Goal: Navigation & Orientation: Find specific page/section

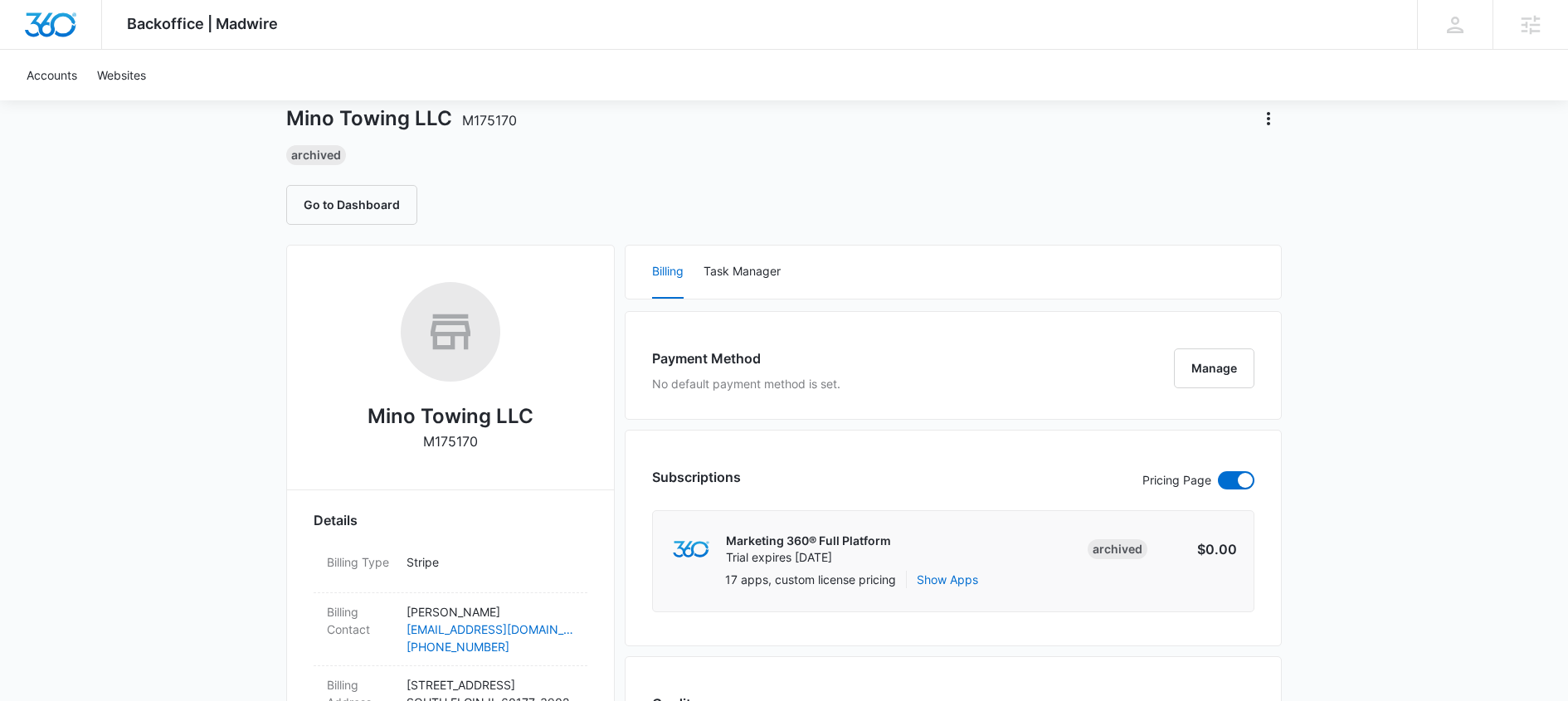
scroll to position [86, 0]
click at [390, 202] on button "Go to Dashboard" at bounding box center [352, 206] width 131 height 40
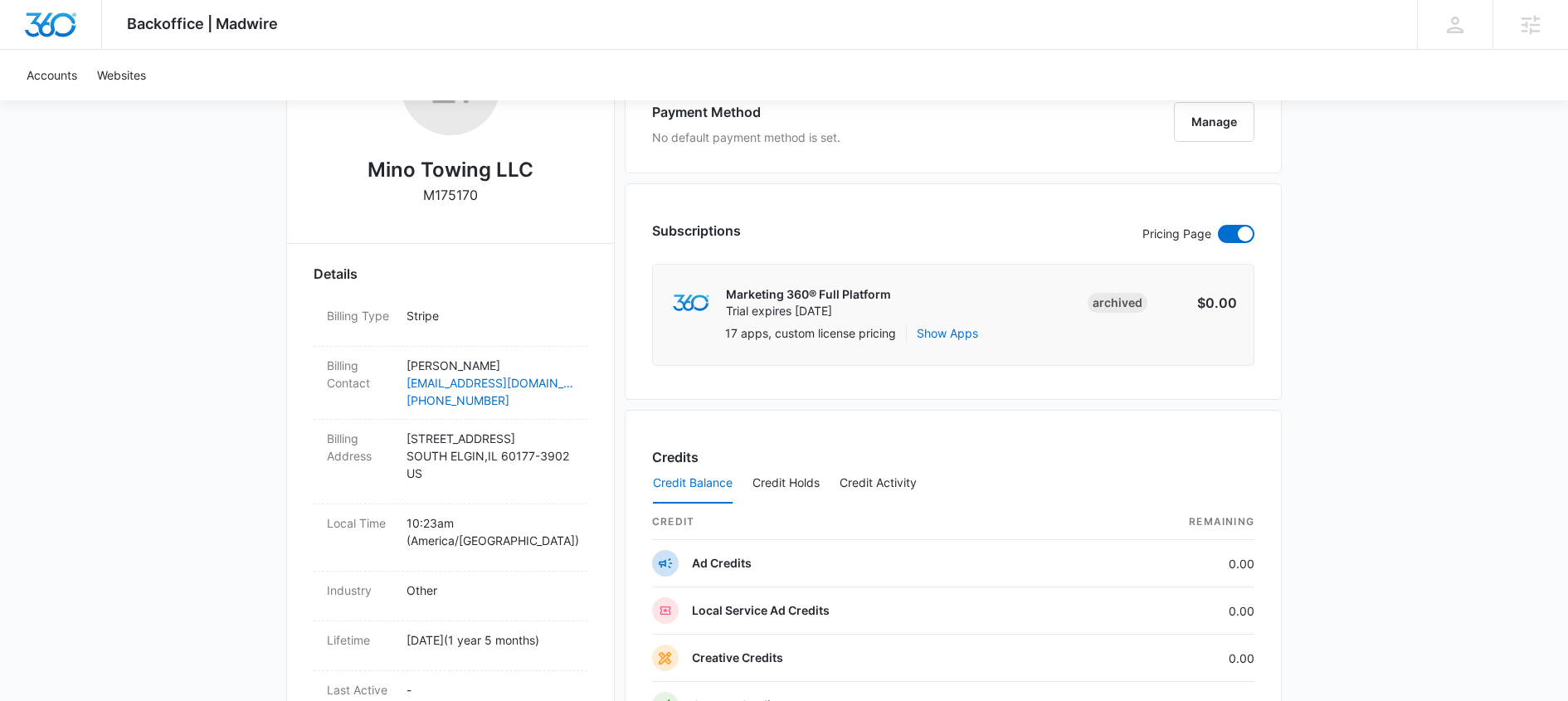
scroll to position [395, 0]
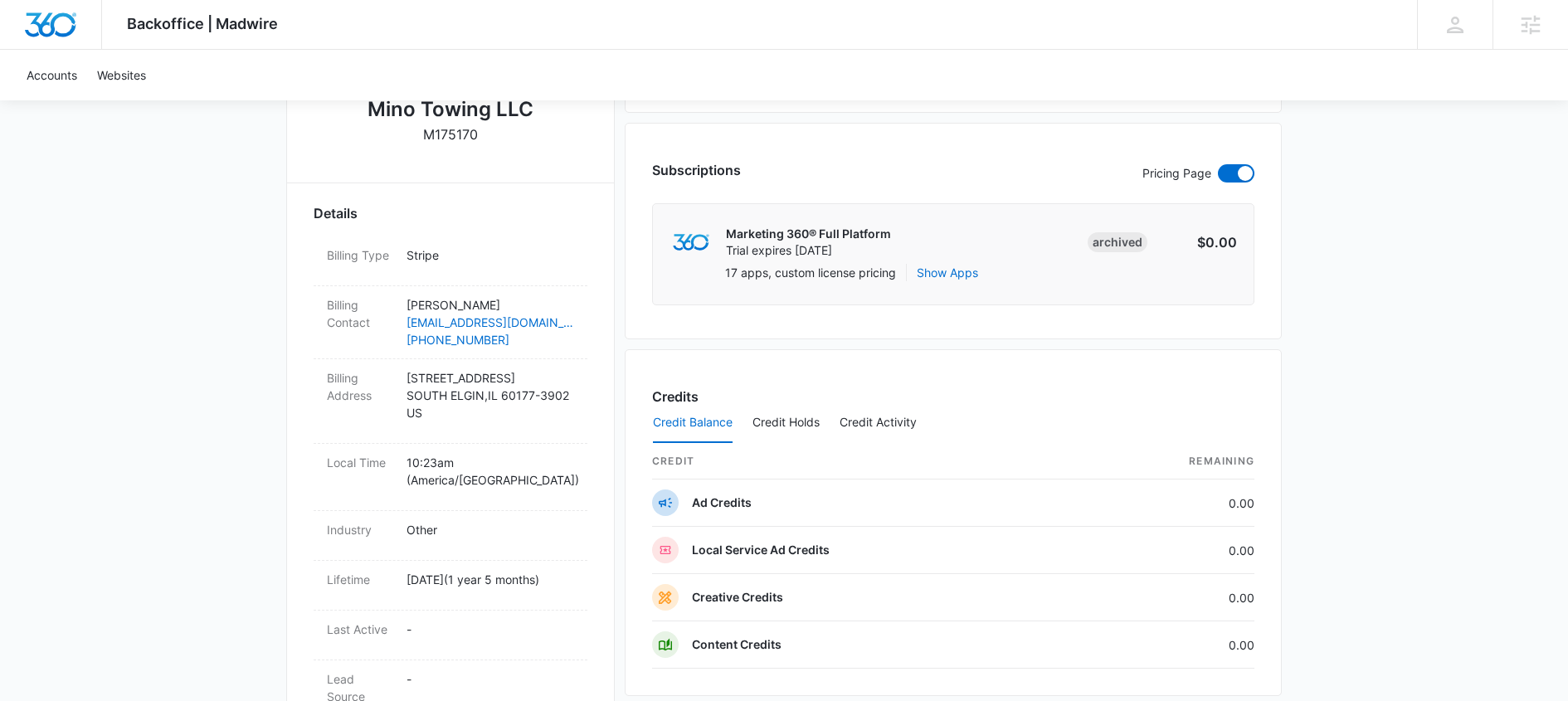
click at [1457, 160] on div "Backoffice | Madwire Apps Settings MS Matt Sheffer matt.sheffer@madwire.com My …" at bounding box center [784, 446] width 1568 height 1684
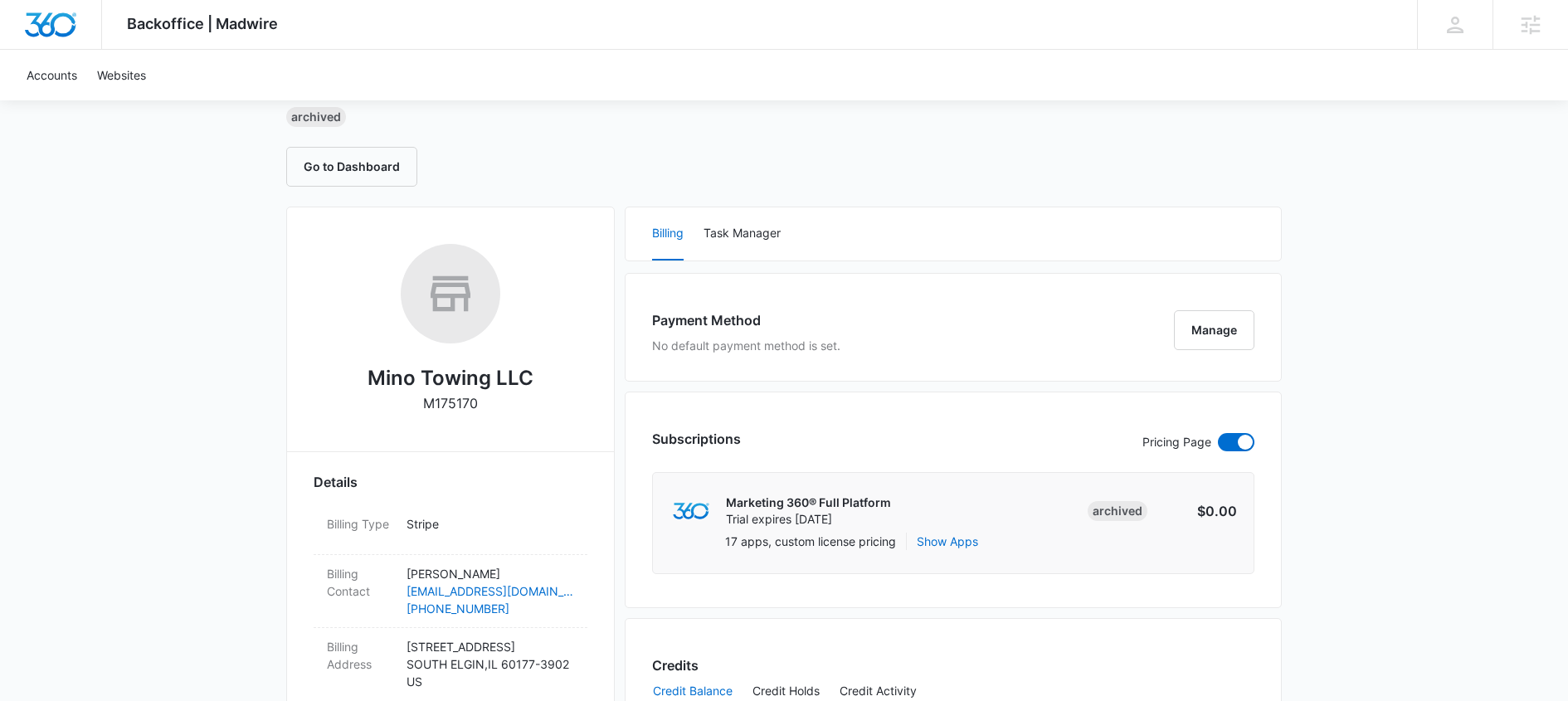
scroll to position [0, 0]
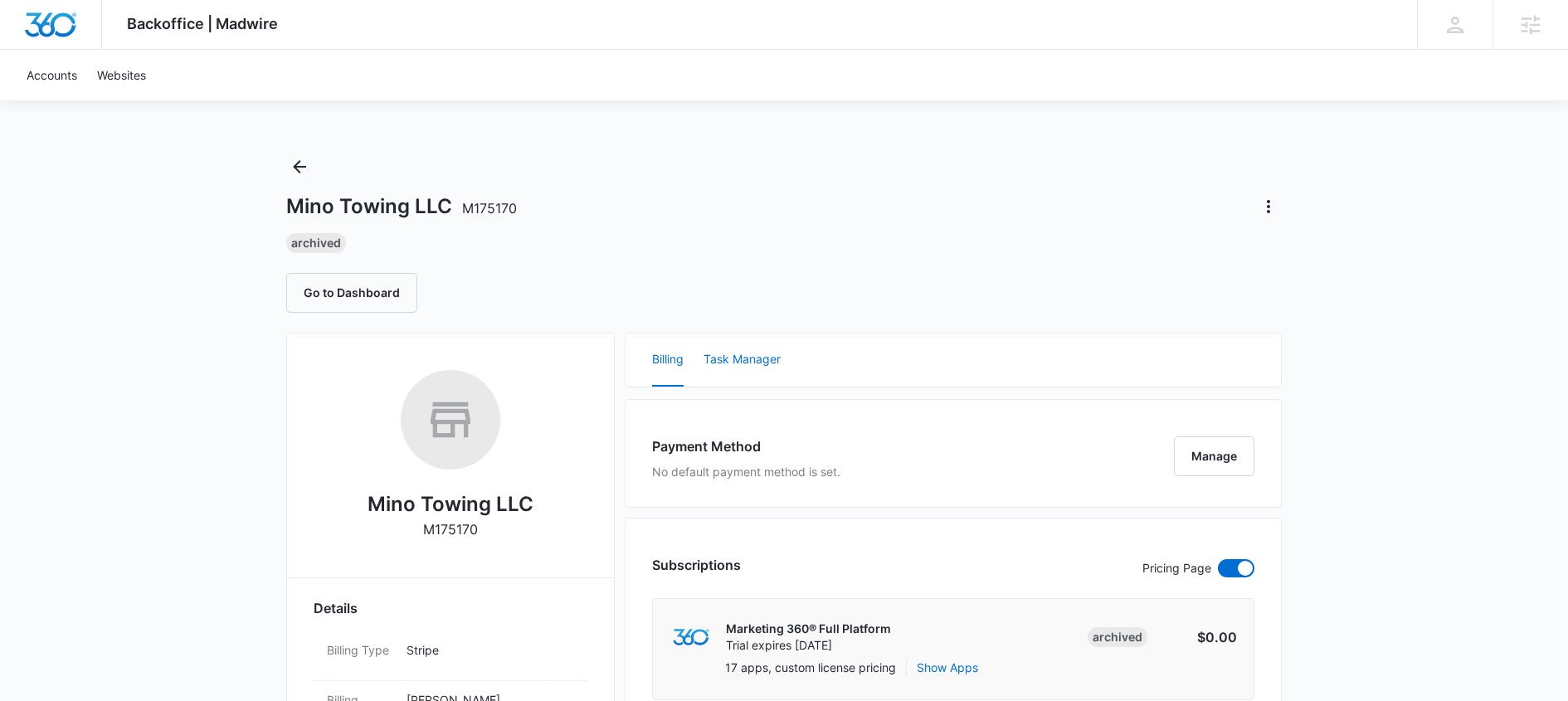
click at [755, 361] on button "Task Manager" at bounding box center [742, 360] width 78 height 53
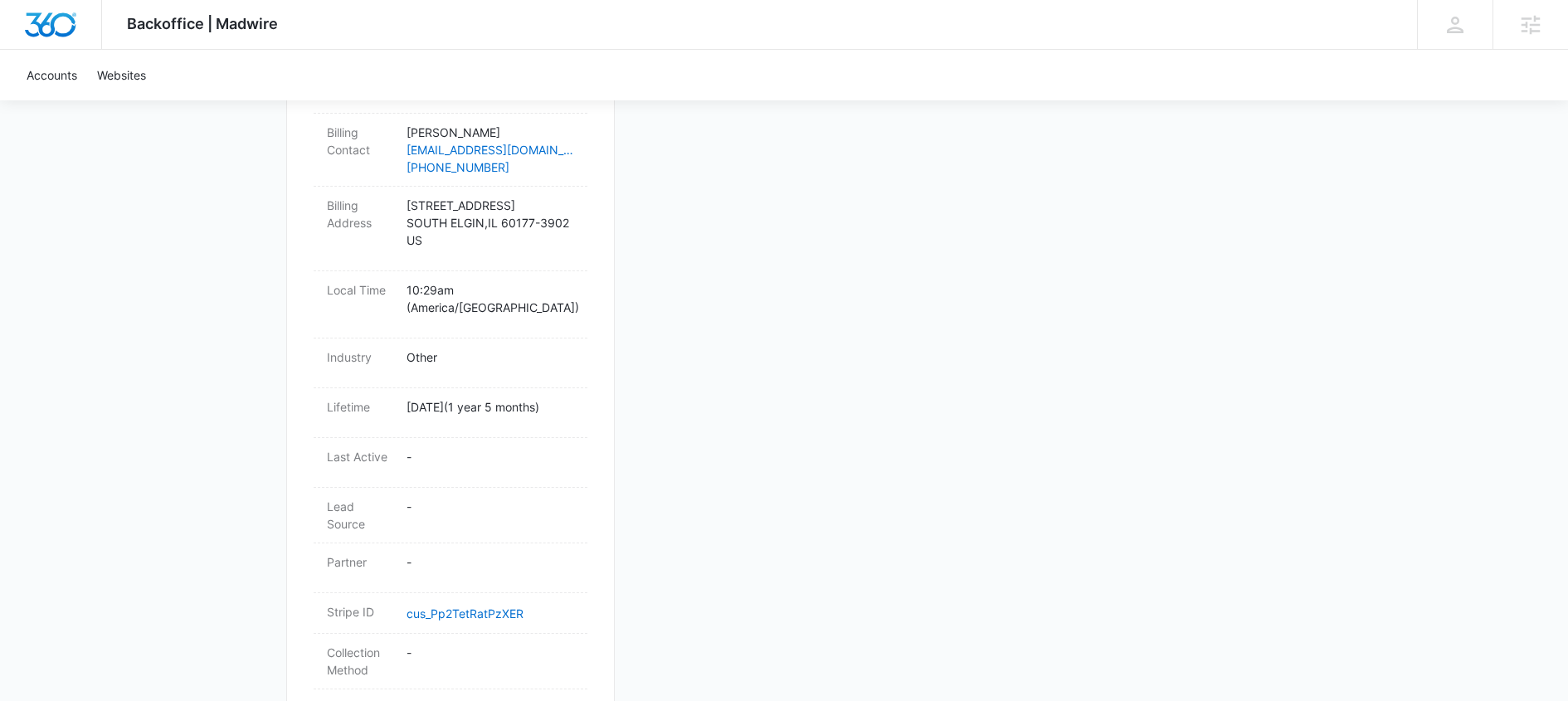
scroll to position [14, 0]
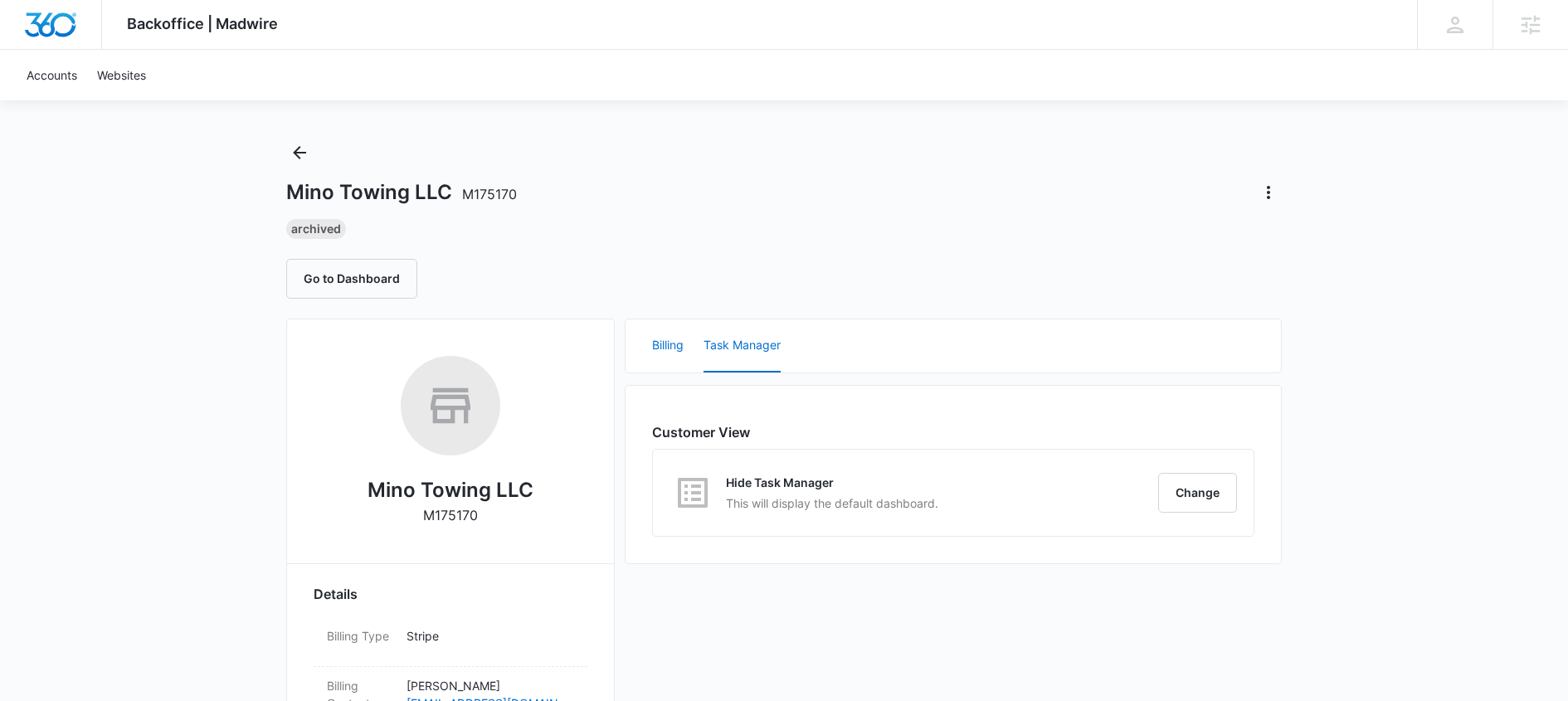
click at [658, 340] on button "Billing" at bounding box center [667, 346] width 32 height 53
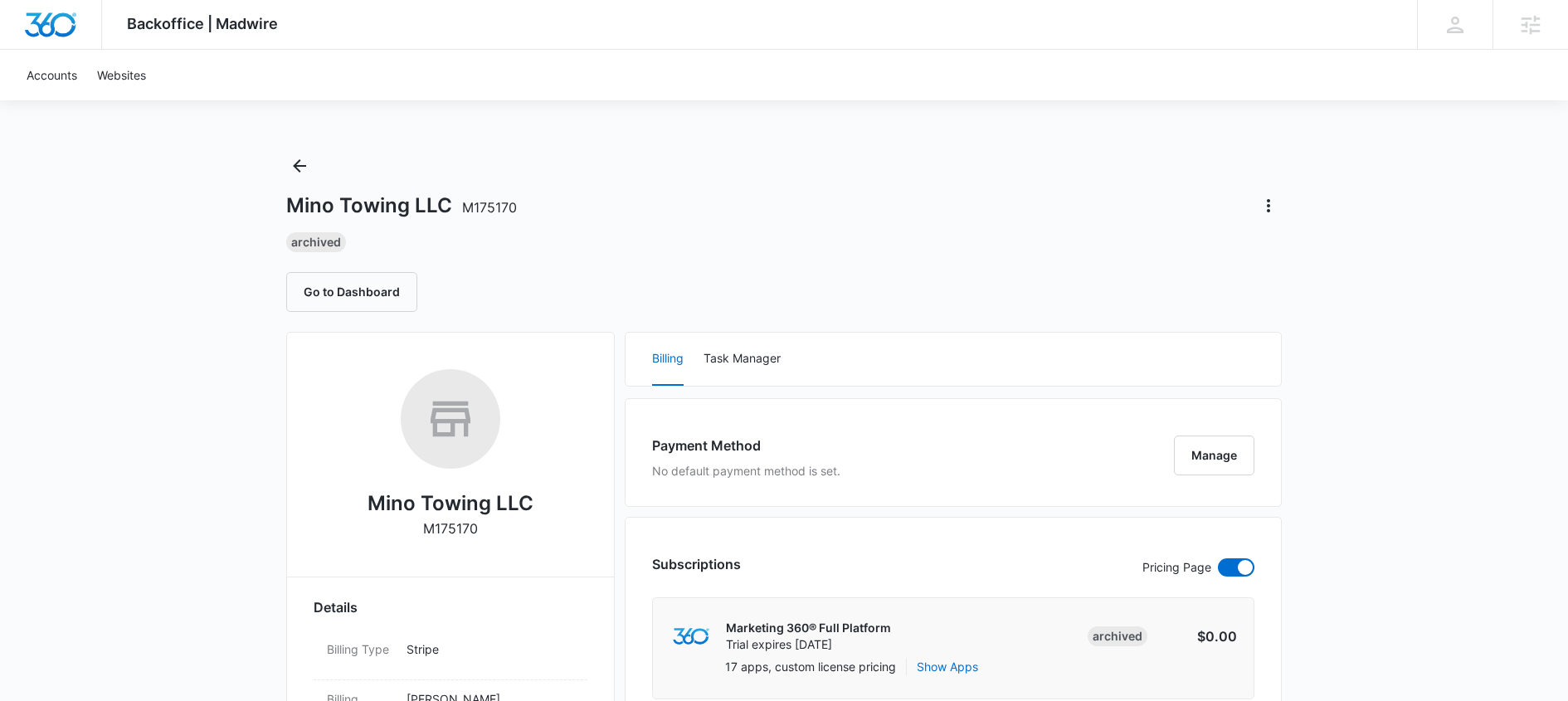
scroll to position [0, 0]
click at [311, 299] on button "Go to Dashboard" at bounding box center [352, 292] width 131 height 40
click at [123, 82] on link "Websites" at bounding box center [121, 74] width 69 height 50
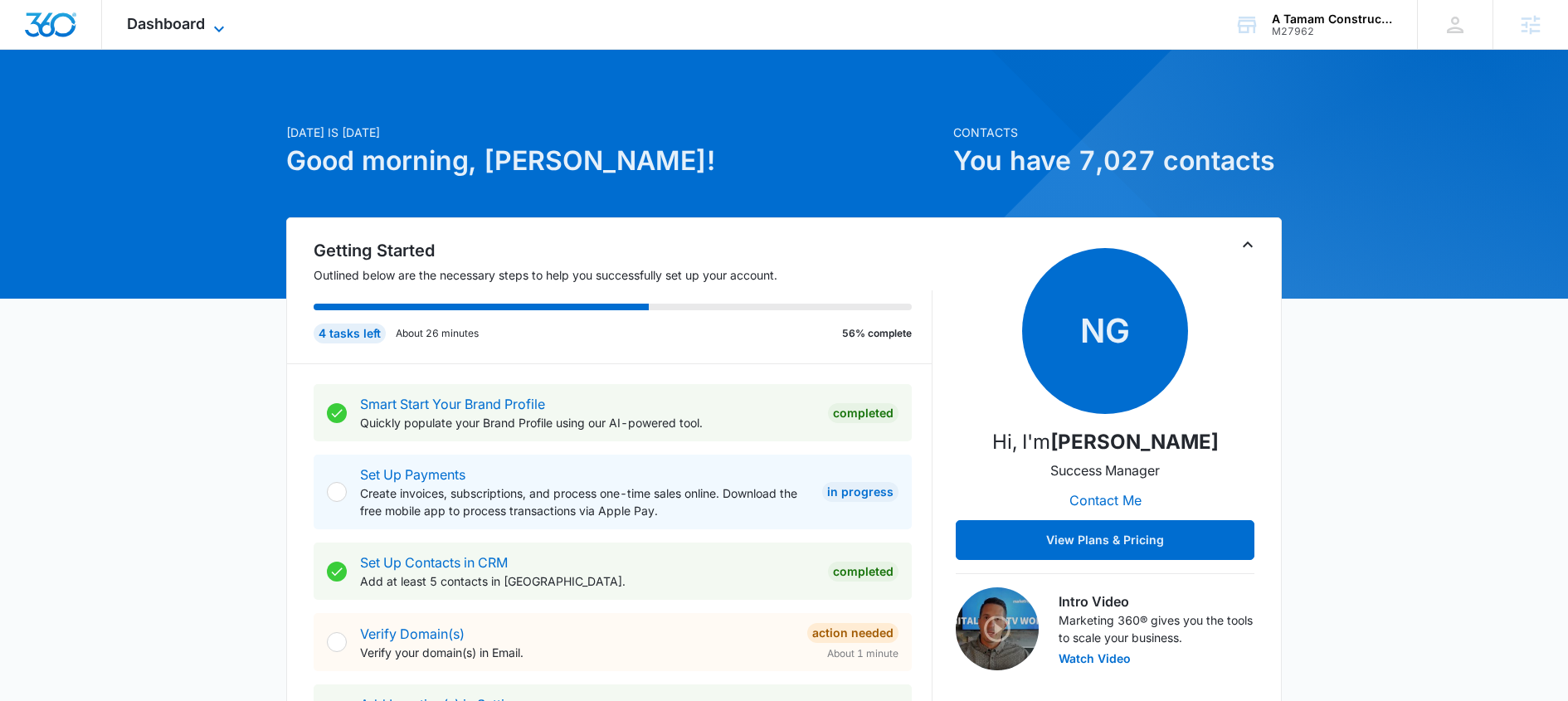
click at [187, 30] on span "Dashboard" at bounding box center [166, 24] width 78 height 17
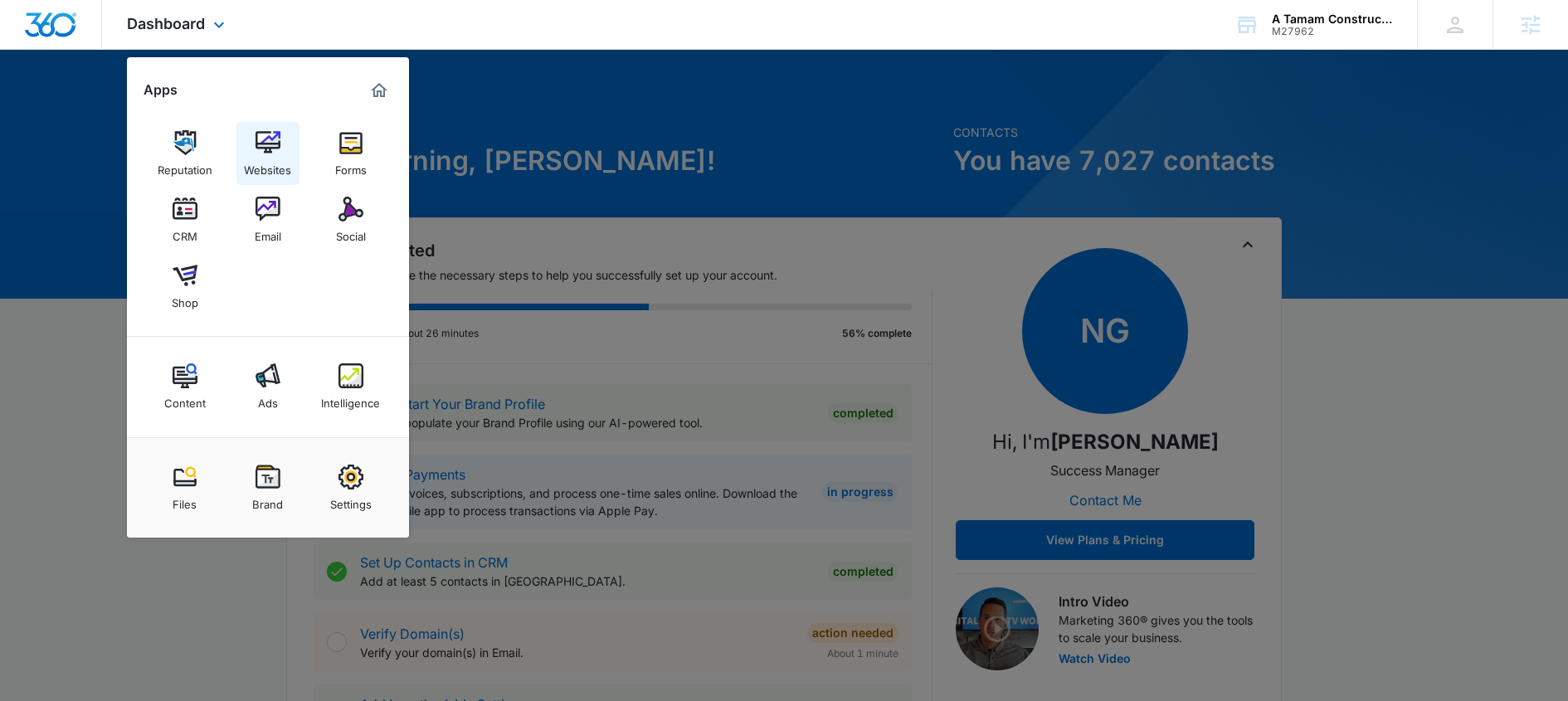
click at [273, 143] on img at bounding box center [267, 142] width 25 height 25
